Goal: Information Seeking & Learning: Learn about a topic

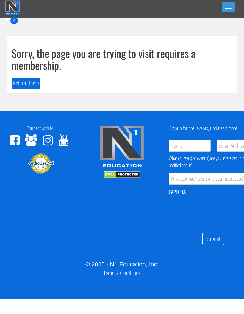
click at [227, 11] on button "Toggle navigation" at bounding box center [228, 7] width 13 height 10
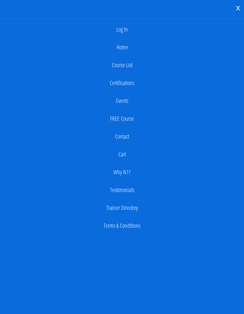
click at [123, 29] on link "Log In" at bounding box center [122, 30] width 238 height 12
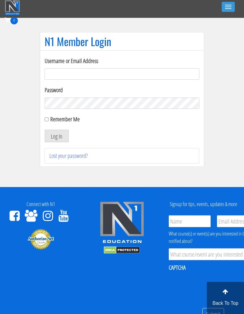
type input "georgiekean@gmail.com"
click at [51, 136] on button "Log In" at bounding box center [57, 136] width 24 height 13
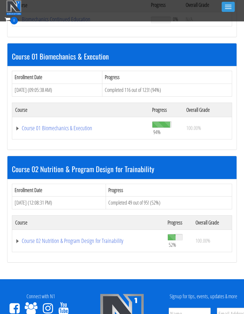
scroll to position [138, 0]
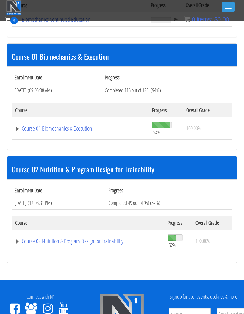
click at [69, 240] on link "Course 02 Nutrition & Program Design for Trainability" at bounding box center [88, 241] width 146 height 6
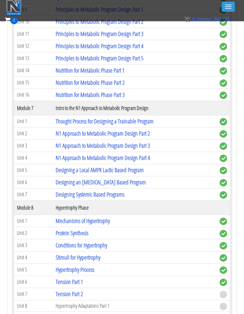
scroll to position [880, 0]
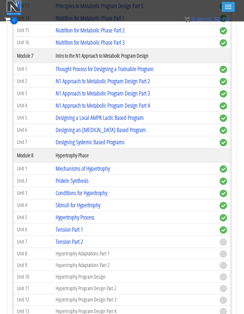
click at [75, 229] on link "Tension Part 1" at bounding box center [69, 230] width 27 height 8
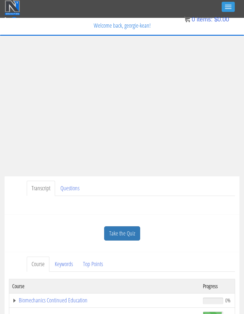
click at [125, 237] on link "Take the Quiz" at bounding box center [122, 234] width 36 height 15
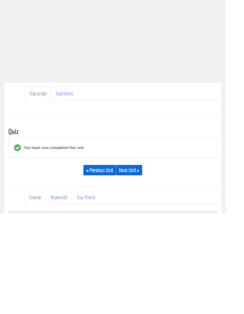
click at [135, 262] on link "Next Unit »" at bounding box center [140, 267] width 28 height 11
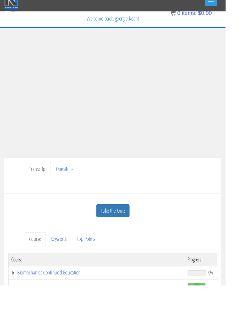
click at [213, 183] on ul "Transcript Questions" at bounding box center [131, 188] width 208 height 15
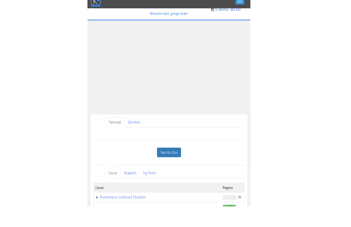
scroll to position [7, 0]
